Goal: Task Accomplishment & Management: Use online tool/utility

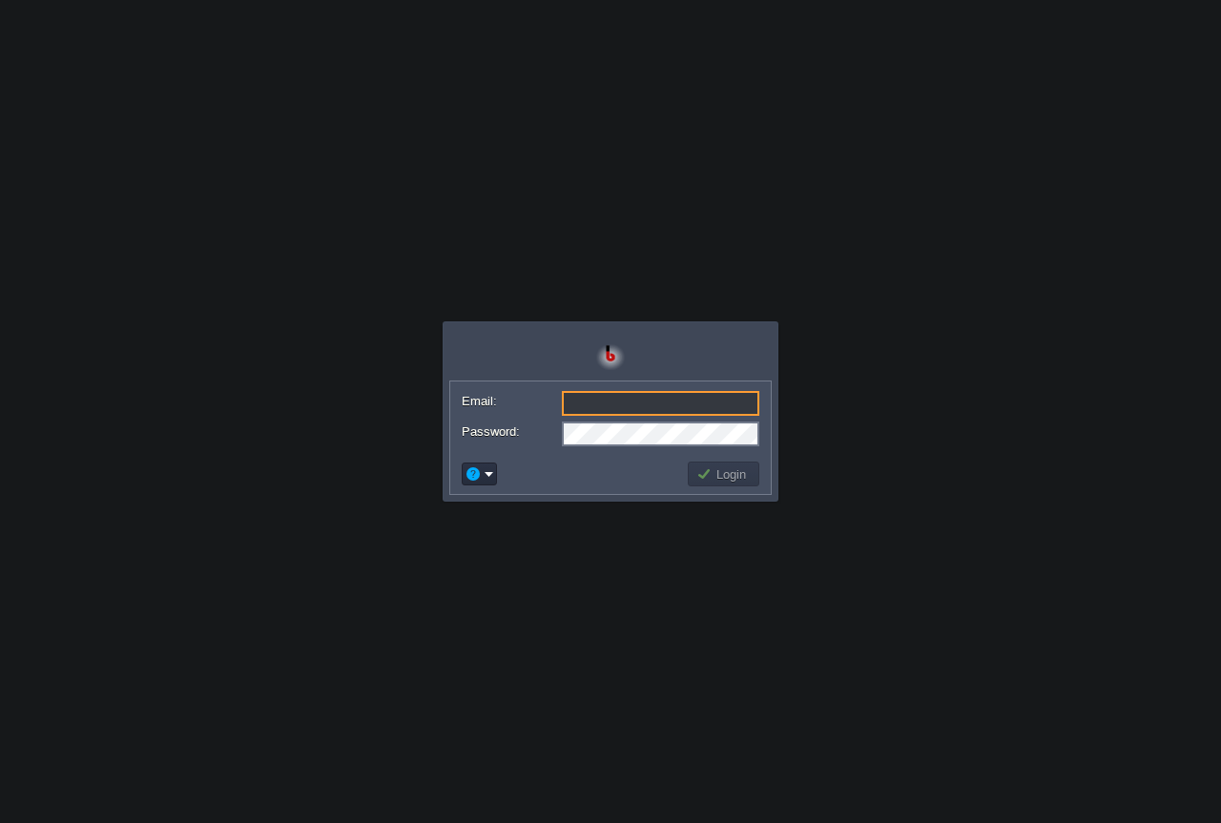
type input "[EMAIL_ADDRESS][DOMAIN_NAME]"
click at [725, 476] on button "Login" at bounding box center [723, 474] width 55 height 17
click at [720, 475] on button "Login" at bounding box center [723, 474] width 55 height 17
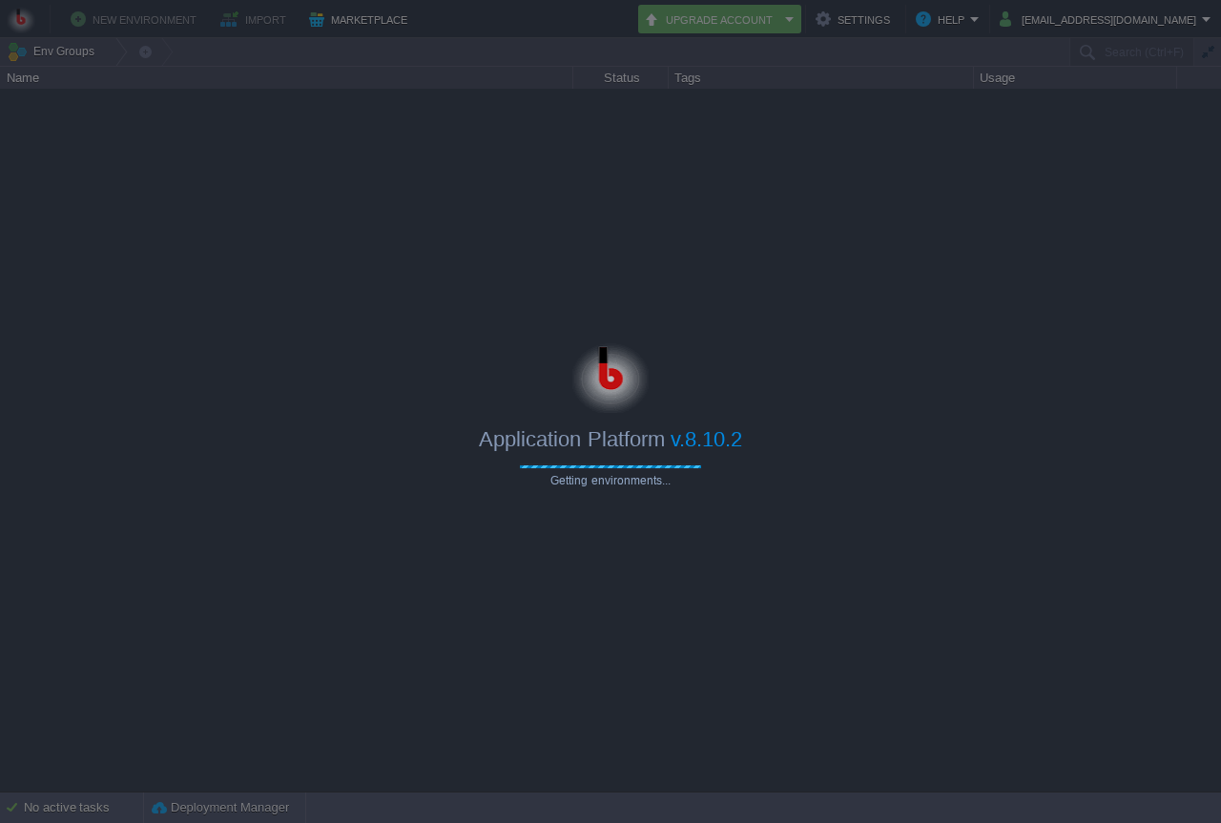
type input "Search (Ctrl+F)"
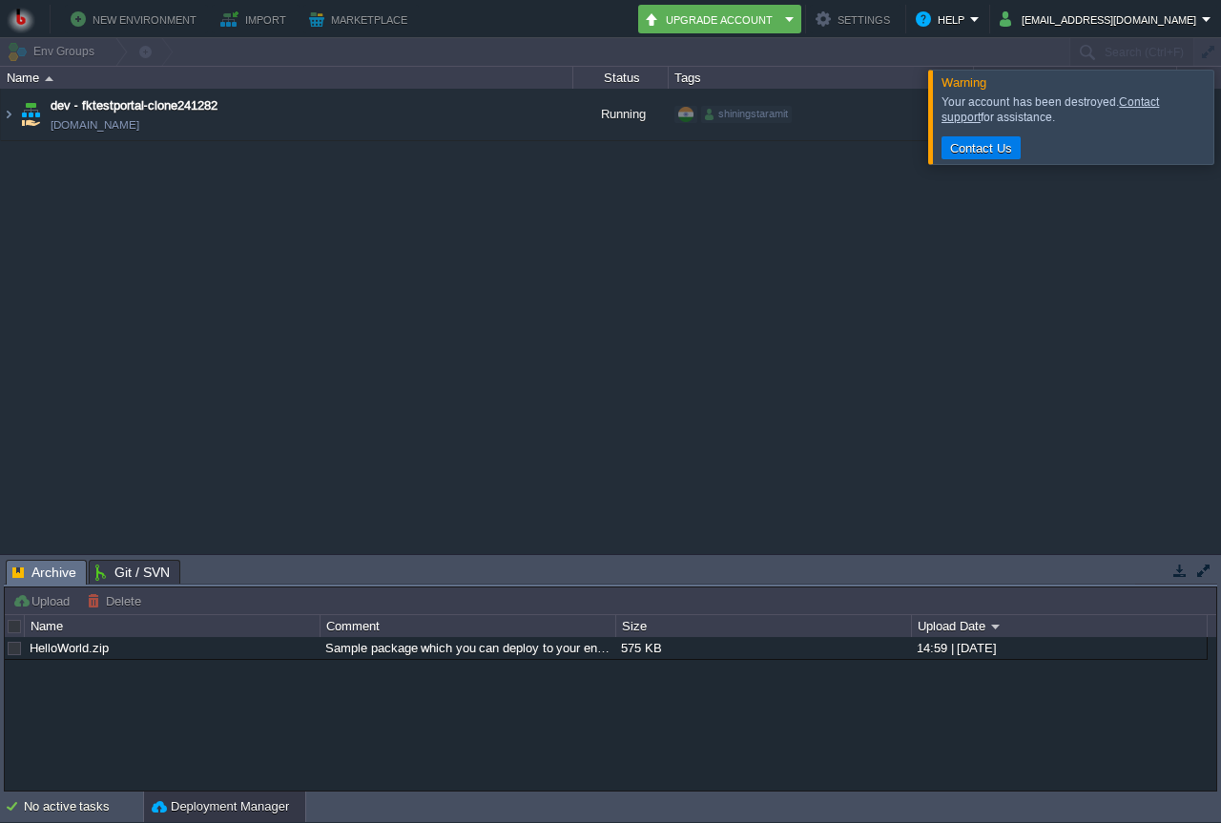
click at [1181, 574] on button "button" at bounding box center [1180, 570] width 17 height 17
